Goal: Task Accomplishment & Management: Manage account settings

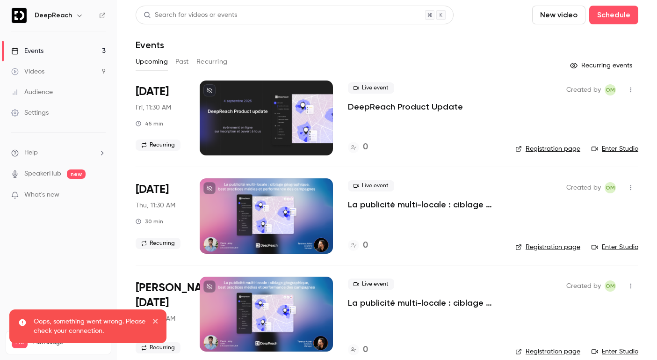
scroll to position [8, 0]
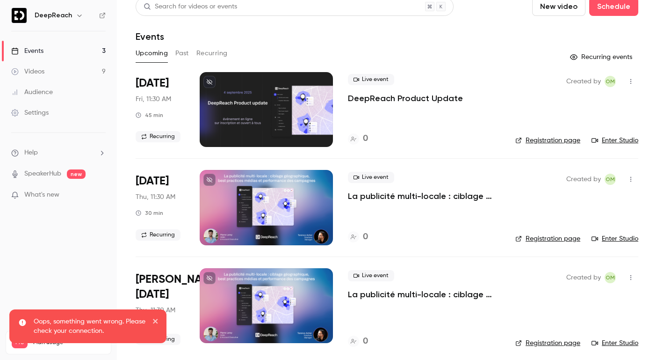
click at [426, 96] on p "DeepReach Product Update" at bounding box center [405, 98] width 115 height 11
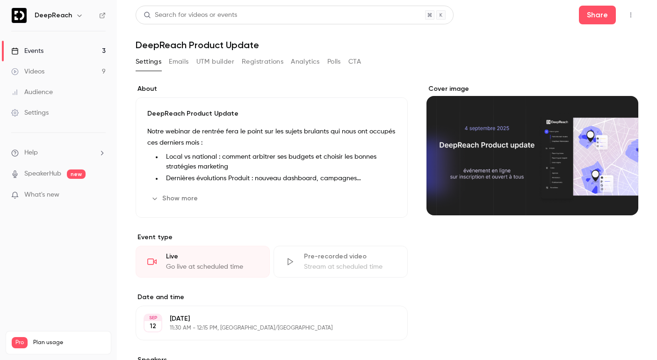
click at [297, 130] on p "Notre webinar de rentrée fera le point sur les sujets brulants qui nous ont occ…" at bounding box center [271, 137] width 249 height 22
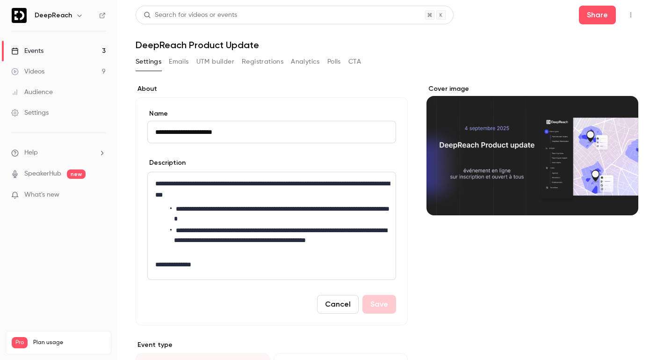
click at [320, 183] on p "**********" at bounding box center [271, 189] width 233 height 22
click at [291, 180] on p "**********" at bounding box center [271, 189] width 233 height 22
click at [292, 182] on p "**********" at bounding box center [271, 189] width 233 height 22
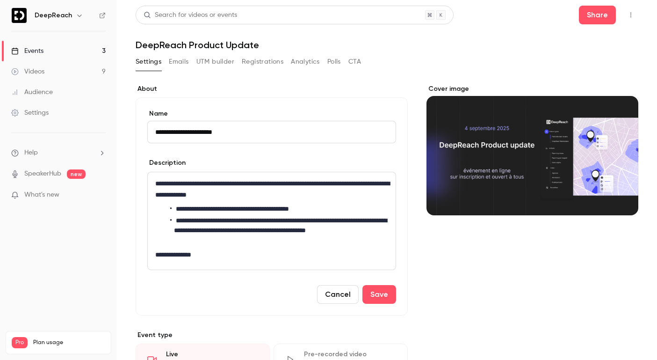
click at [252, 206] on li "**********" at bounding box center [279, 209] width 218 height 10
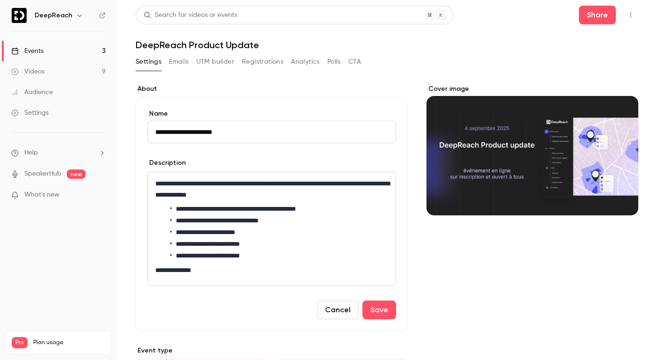
click at [268, 252] on li "**********" at bounding box center [279, 256] width 218 height 10
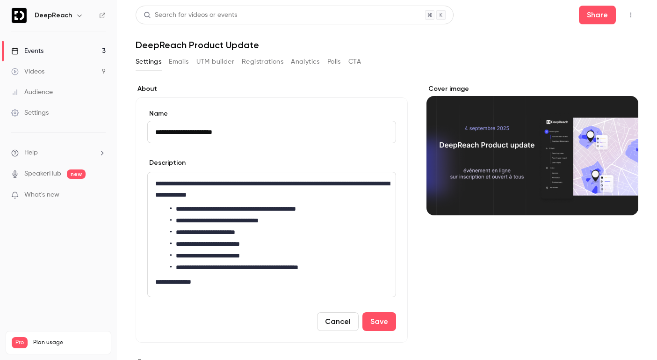
click at [224, 251] on li "**********" at bounding box center [279, 256] width 218 height 10
click at [314, 271] on li "**********" at bounding box center [279, 267] width 218 height 10
click at [380, 323] on button "Save" at bounding box center [379, 321] width 34 height 19
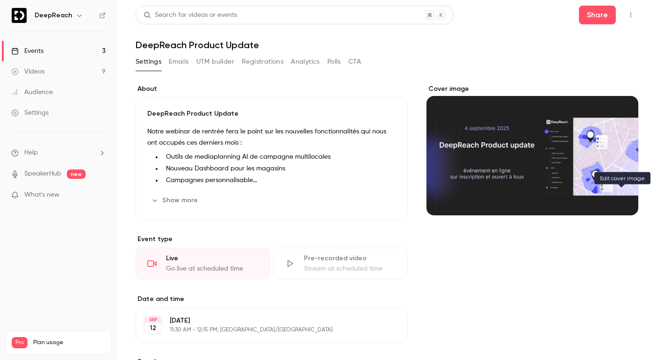
click at [625, 194] on icon "Cover image" at bounding box center [621, 197] width 10 height 7
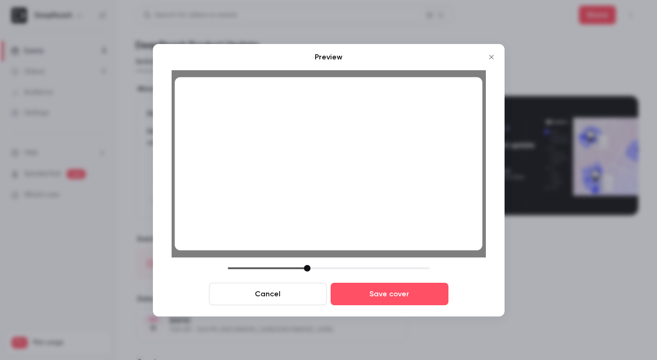
drag, startPoint x: 294, startPoint y: 268, endPoint x: 306, endPoint y: 266, distance: 12.4
click at [306, 266] on div at bounding box center [307, 268] width 7 height 7
drag, startPoint x: 343, startPoint y: 136, endPoint x: 327, endPoint y: 172, distance: 39.4
click at [327, 172] on div at bounding box center [328, 163] width 308 height 173
drag, startPoint x: 308, startPoint y: 269, endPoint x: 321, endPoint y: 269, distance: 13.6
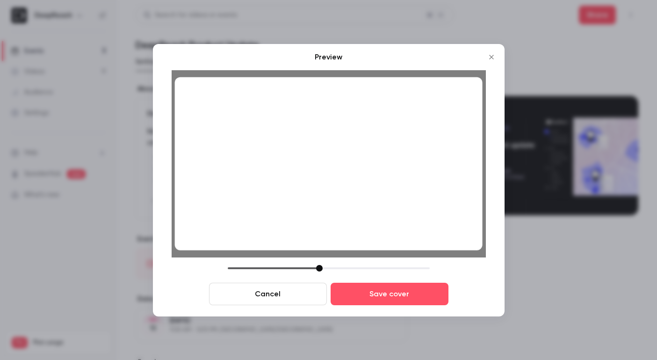
click at [321, 269] on div at bounding box center [319, 268] width 7 height 7
drag, startPoint x: 228, startPoint y: 195, endPoint x: 253, endPoint y: 212, distance: 29.7
click at [253, 212] on div at bounding box center [328, 163] width 308 height 173
drag, startPoint x: 319, startPoint y: 269, endPoint x: 305, endPoint y: 273, distance: 15.1
click at [305, 273] on div "Cancel Save cover" at bounding box center [329, 285] width 314 height 40
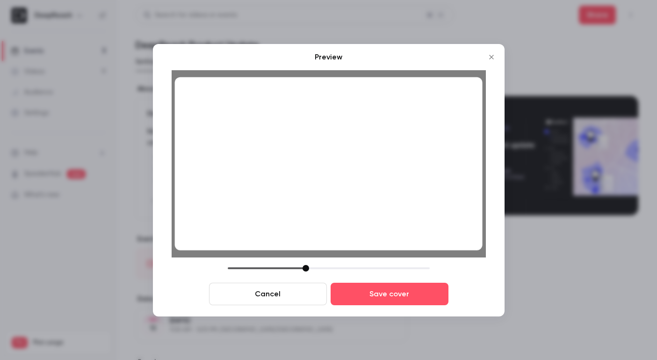
drag, startPoint x: 363, startPoint y: 197, endPoint x: 338, endPoint y: 202, distance: 24.8
click at [338, 202] on div at bounding box center [328, 163] width 308 height 173
drag, startPoint x: 307, startPoint y: 267, endPoint x: 312, endPoint y: 267, distance: 5.2
click at [312, 267] on div at bounding box center [311, 268] width 7 height 7
drag, startPoint x: 259, startPoint y: 189, endPoint x: 268, endPoint y: 195, distance: 10.5
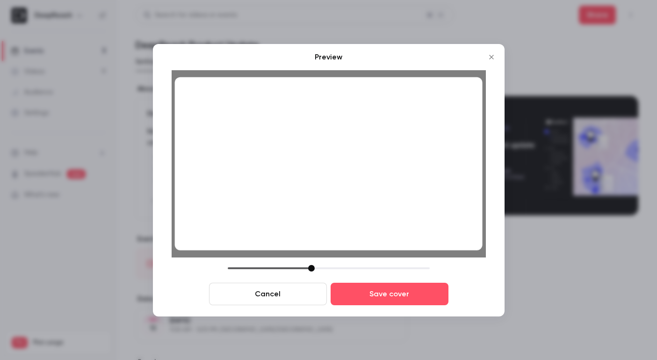
click at [268, 195] on div at bounding box center [328, 163] width 308 height 173
click at [313, 265] on div at bounding box center [313, 268] width 7 height 7
drag, startPoint x: 277, startPoint y: 189, endPoint x: 283, endPoint y: 195, distance: 8.3
click at [283, 195] on div at bounding box center [328, 163] width 308 height 173
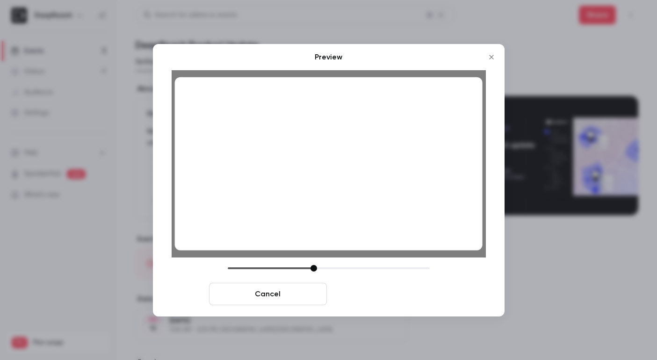
click at [420, 302] on button "Save cover" at bounding box center [390, 293] width 118 height 22
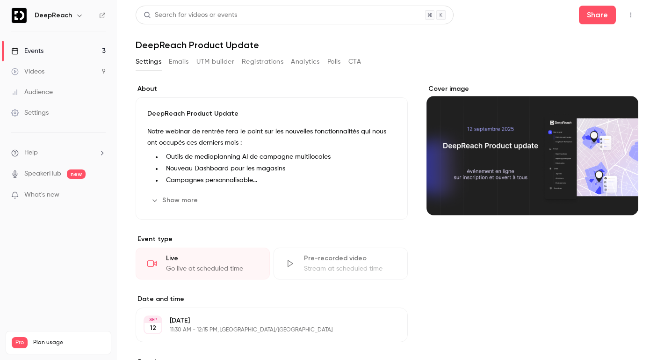
click at [634, 17] on button "button" at bounding box center [630, 14] width 15 height 15
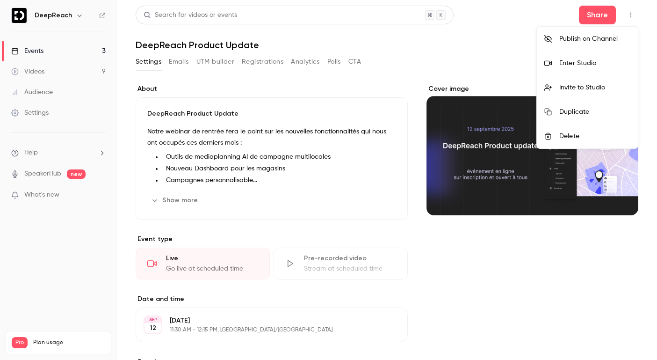
click at [603, 39] on div "Publish on Channel" at bounding box center [594, 38] width 71 height 9
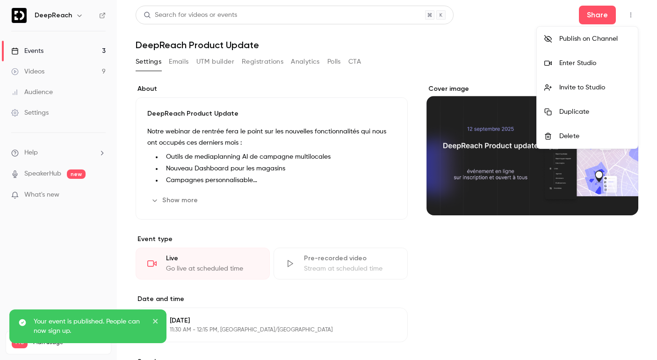
click at [423, 287] on div at bounding box center [328, 180] width 657 height 360
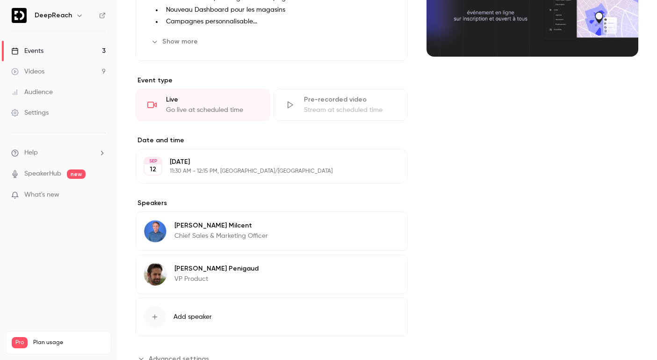
scroll to position [162, 0]
